Goal: Transaction & Acquisition: Subscribe to service/newsletter

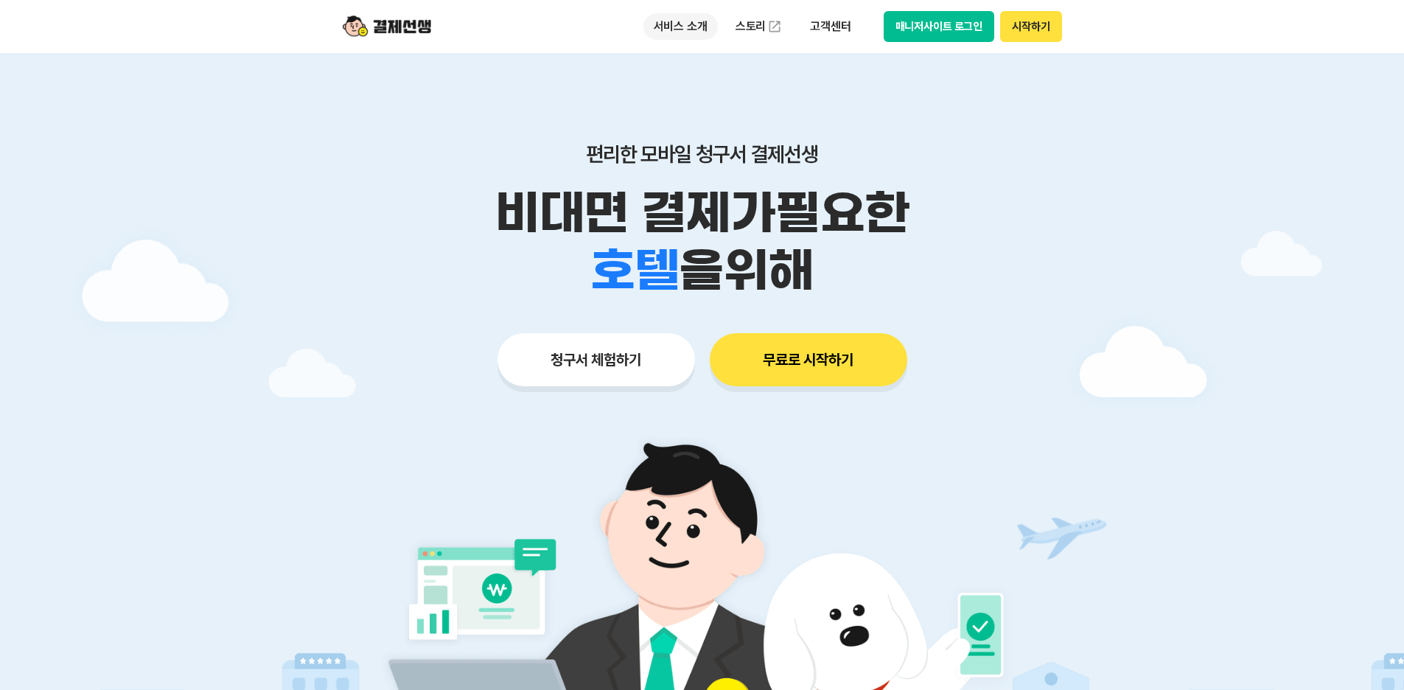
click at [670, 31] on p "서비스 소개" at bounding box center [680, 26] width 74 height 27
click at [1020, 327] on div "편리한 모바일 청구서 결제선생 비대면 결제가 필요한 학원 공부방 호텔 쇼핑몰 병원 배달 보험사 항공사 골프장 을 위해 청구서 체험하기 무료로 …" at bounding box center [702, 235] width 755 height 364
click at [764, 361] on button "무료로 시작하기" at bounding box center [809, 359] width 198 height 53
click at [1017, 26] on button "시작하기" at bounding box center [1030, 26] width 61 height 31
click at [933, 28] on button "매니저사이트 로그인" at bounding box center [939, 26] width 111 height 31
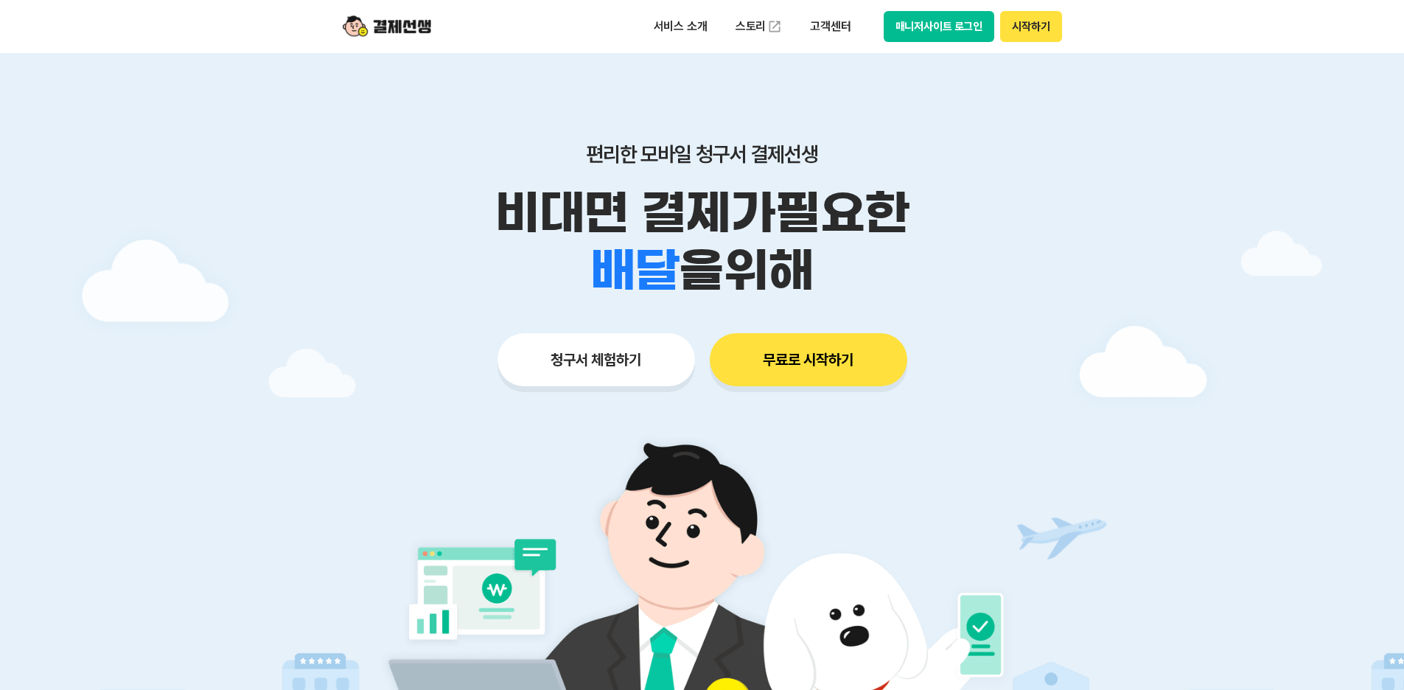
click at [374, 20] on img at bounding box center [387, 27] width 88 height 28
click at [400, 27] on img at bounding box center [387, 27] width 88 height 28
click at [670, 241] on li "골프장" at bounding box center [635, 240] width 134 height 57
click at [1039, 20] on button "시작하기" at bounding box center [1030, 26] width 61 height 31
